Goal: Task Accomplishment & Management: Complete application form

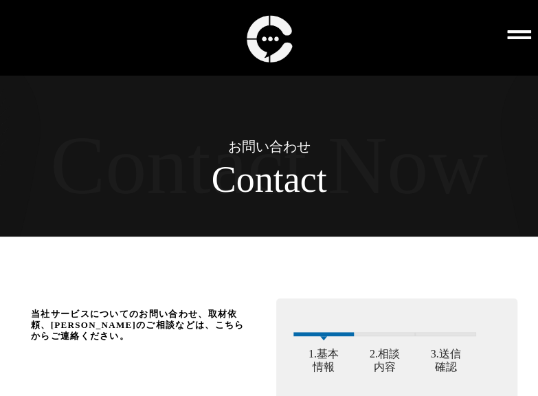
type input "中西武"
type input "0344001345"
type input "[EMAIL_ADDRESS][DOMAIN_NAME]"
click input "当社サービス・コンサルに関するお問い合わせ" at bounding box center [0, 0] width 0 height 0
click input "同意する" at bounding box center [0, 0] width 0 height 0
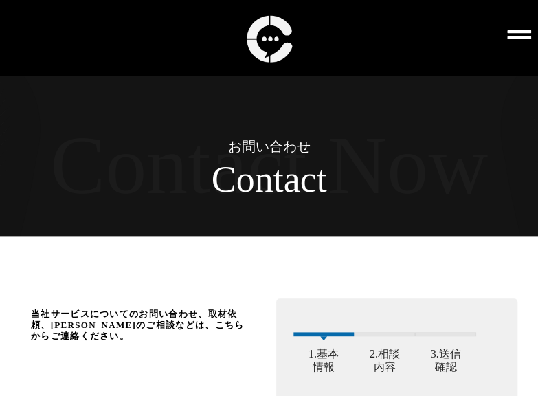
click input "アライアンスのお問い合わせ" at bounding box center [0, 0] width 0 height 0
click input "取材依頼のお問い合わせ" at bounding box center [0, 0] width 0 height 0
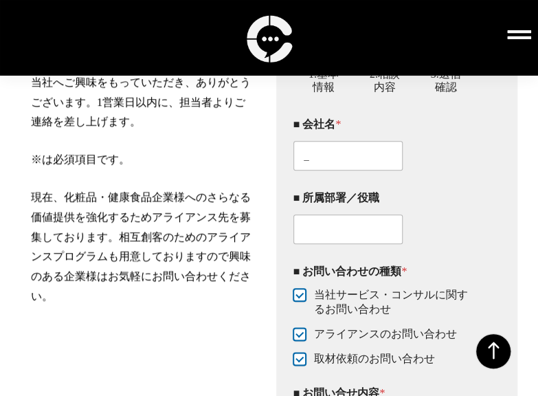
scroll to position [287, 0]
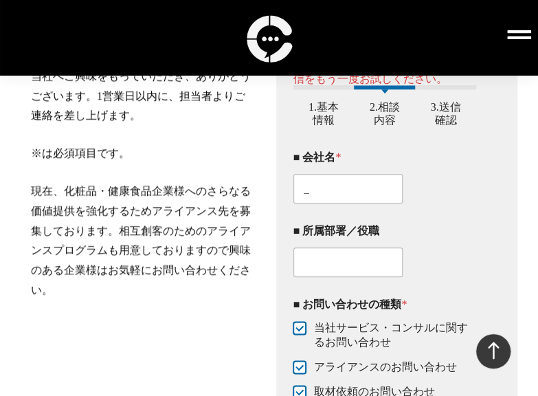
scroll to position [287, 0]
